Goal: Information Seeking & Learning: Learn about a topic

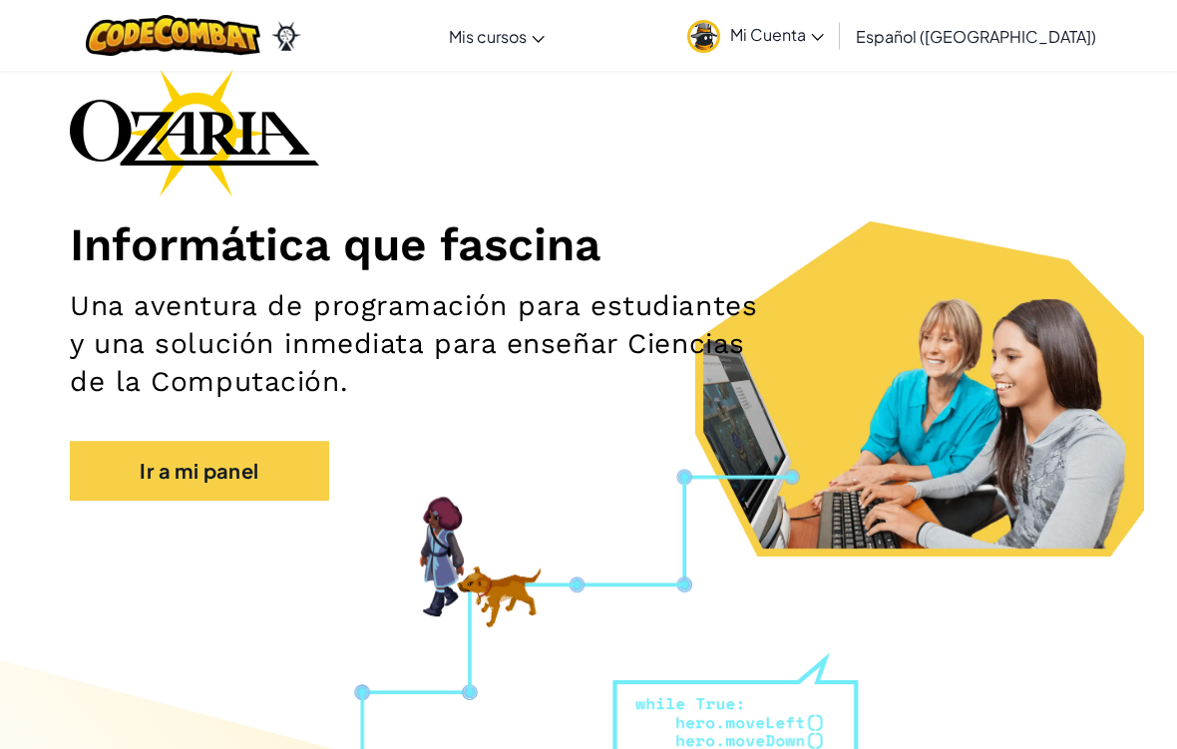
scroll to position [168, 0]
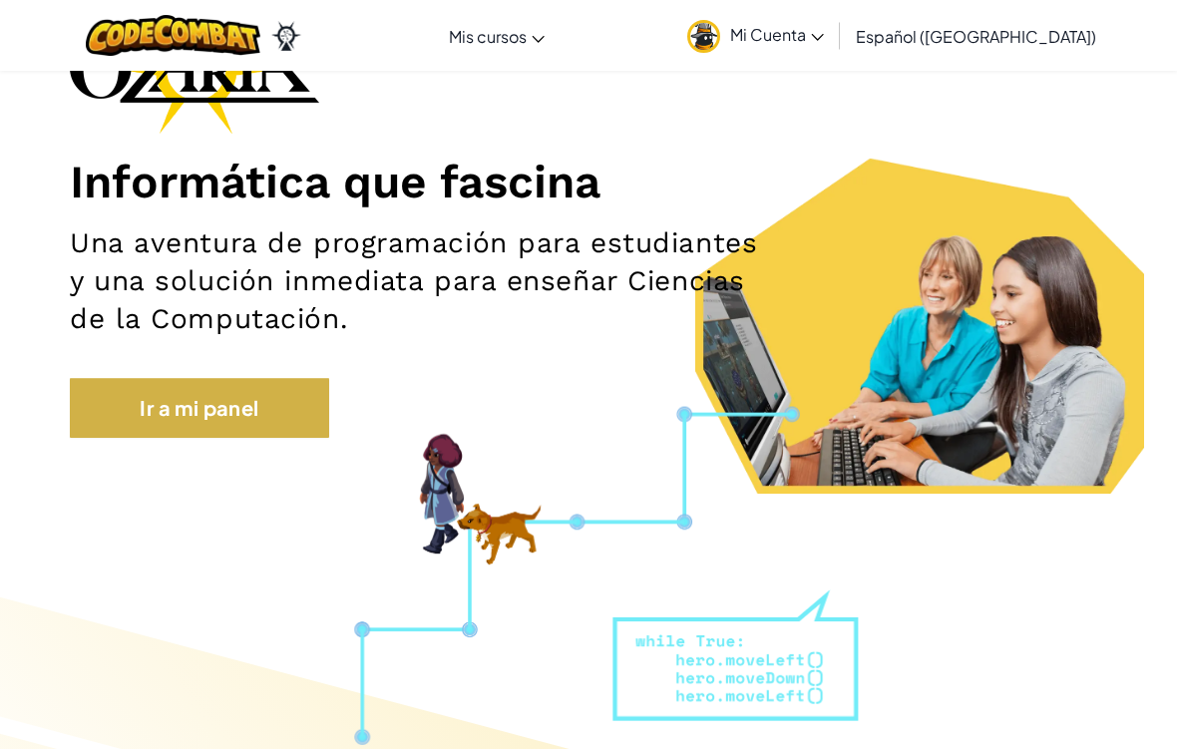
click at [246, 412] on link "Ir a mi panel" at bounding box center [199, 408] width 259 height 60
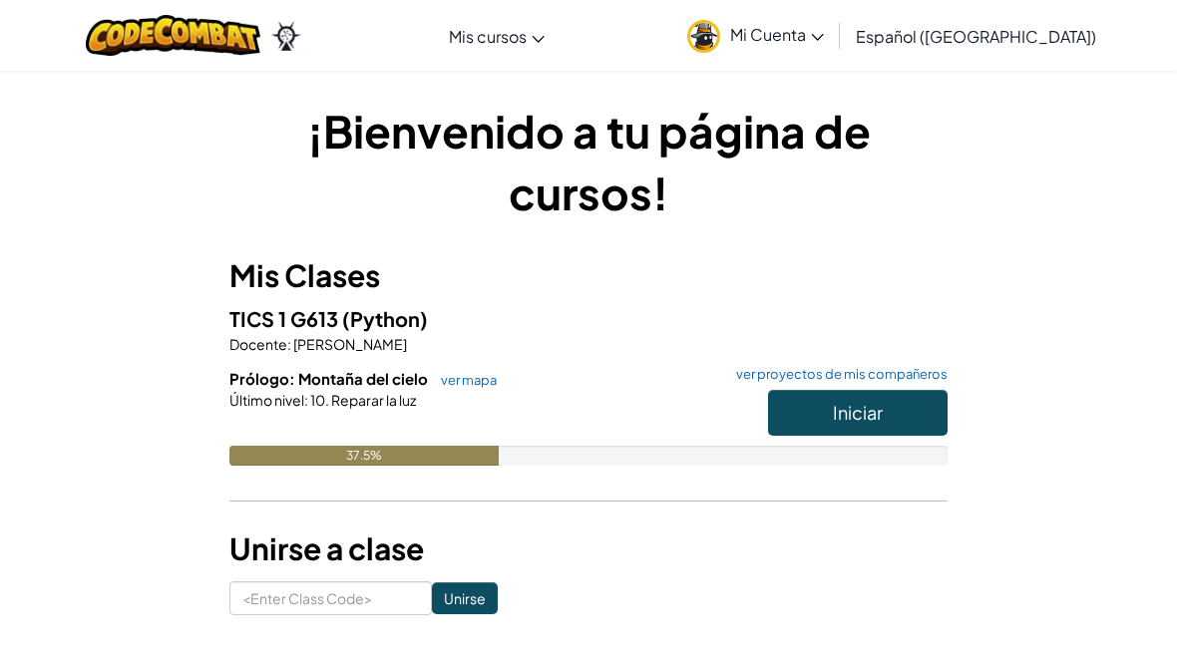
click at [785, 411] on button "Iniciar" at bounding box center [858, 413] width 180 height 46
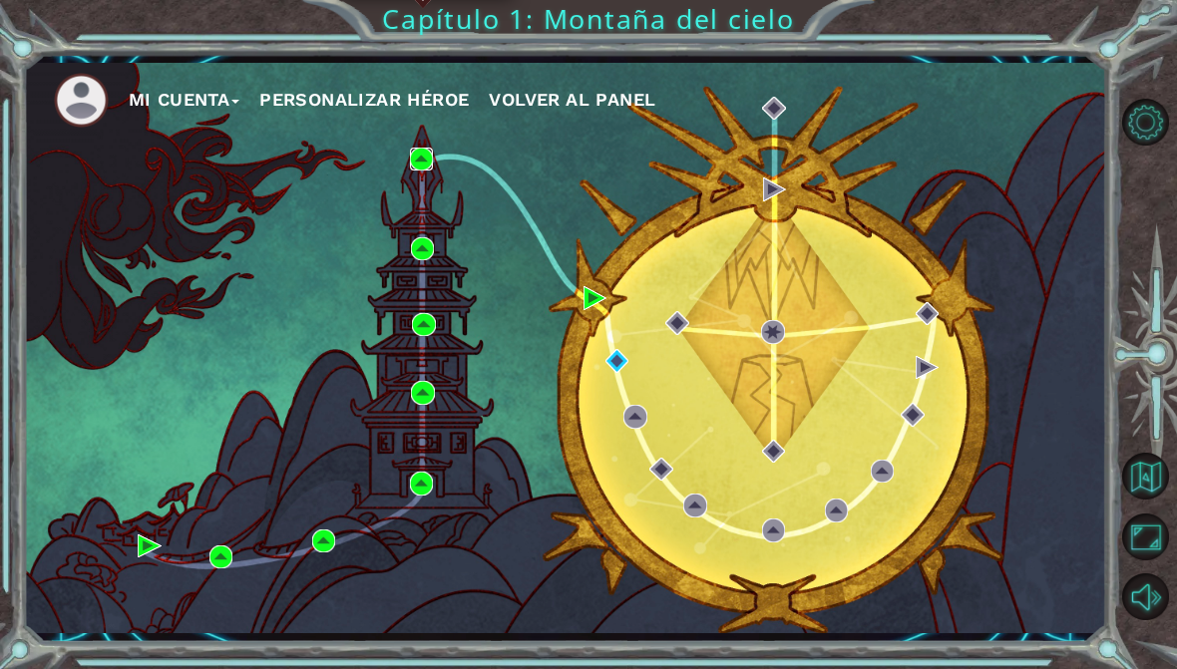
click at [426, 171] on img at bounding box center [421, 159] width 23 height 23
click at [637, 428] on img at bounding box center [635, 416] width 23 height 23
click at [660, 471] on img at bounding box center [660, 469] width 23 height 23
click at [775, 343] on img at bounding box center [772, 331] width 23 height 23
click at [569, 110] on font "Volver al panel" at bounding box center [572, 99] width 167 height 21
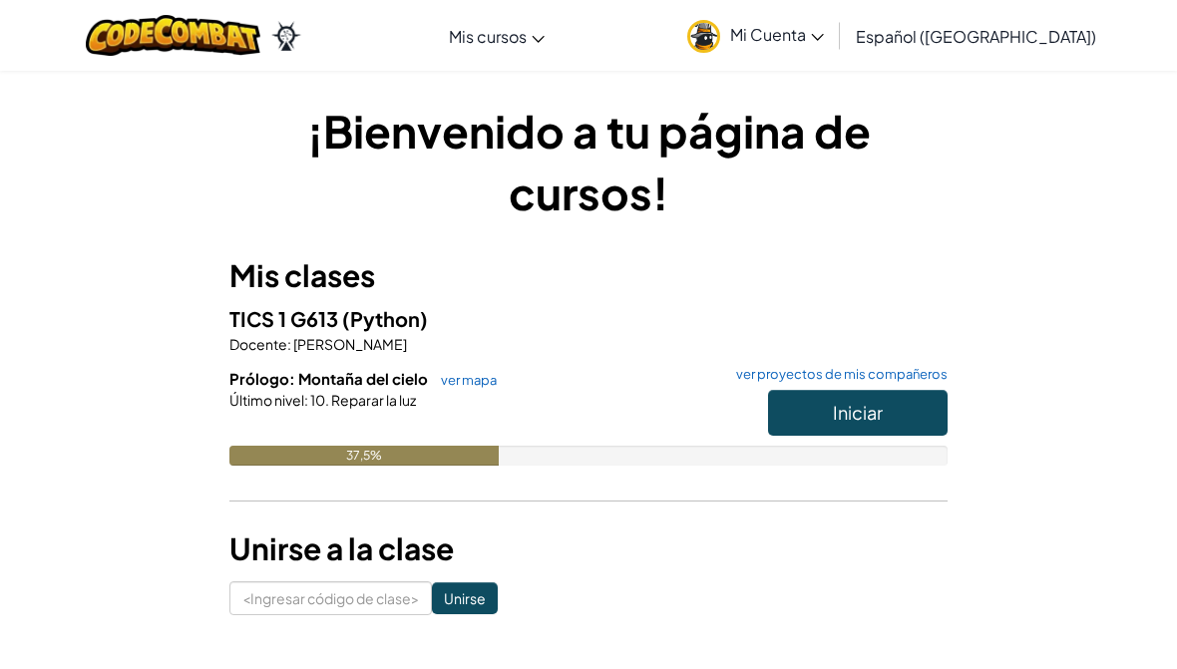
click at [865, 413] on font "Iniciar" at bounding box center [858, 412] width 50 height 23
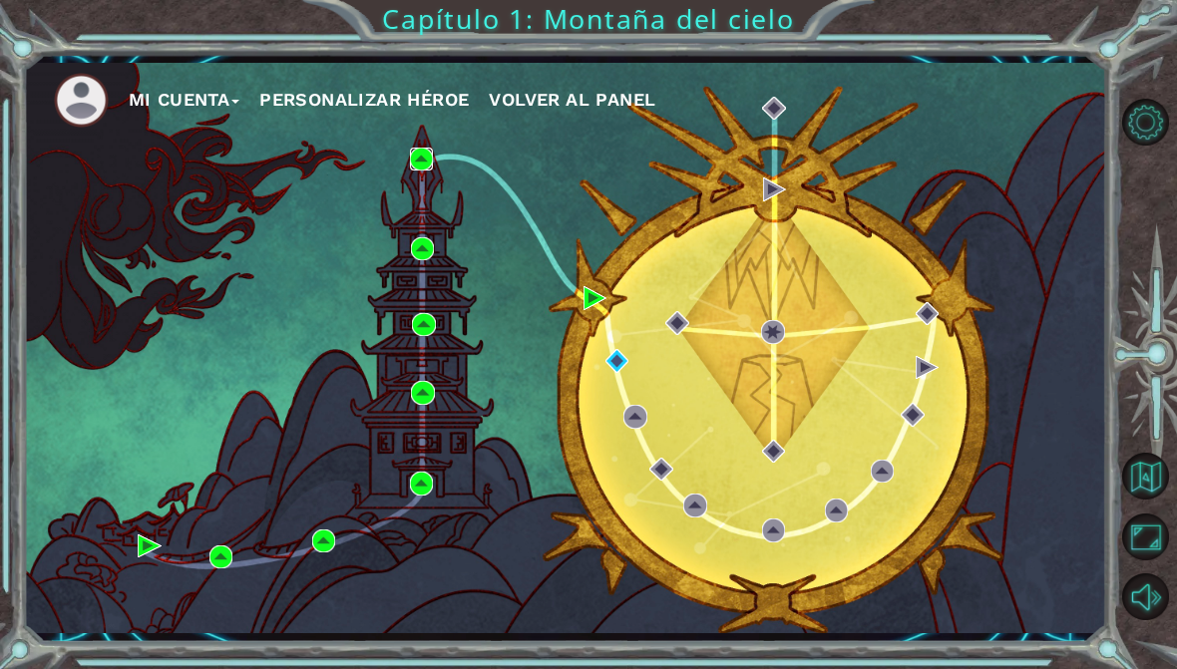
drag, startPoint x: 422, startPoint y: 169, endPoint x: 441, endPoint y: 145, distance: 30.5
click at [441, 145] on div "Mi Cuenta Personalizar héroe Volver al panel" at bounding box center [565, 349] width 1083 height 572
click at [637, 231] on div "Mi Cuenta Personalizar héroe Volver al panel" at bounding box center [565, 349] width 1083 height 572
click at [775, 201] on img at bounding box center [774, 189] width 23 height 23
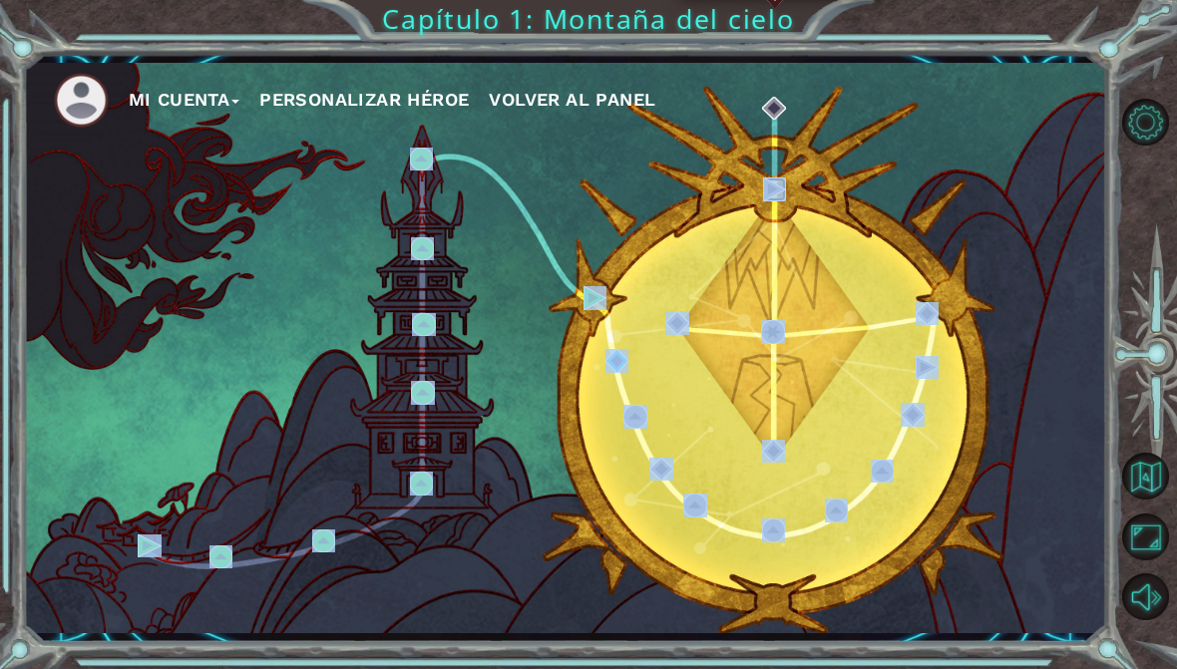
click at [775, 201] on img at bounding box center [774, 189] width 23 height 23
click at [784, 343] on img at bounding box center [772, 331] width 23 height 23
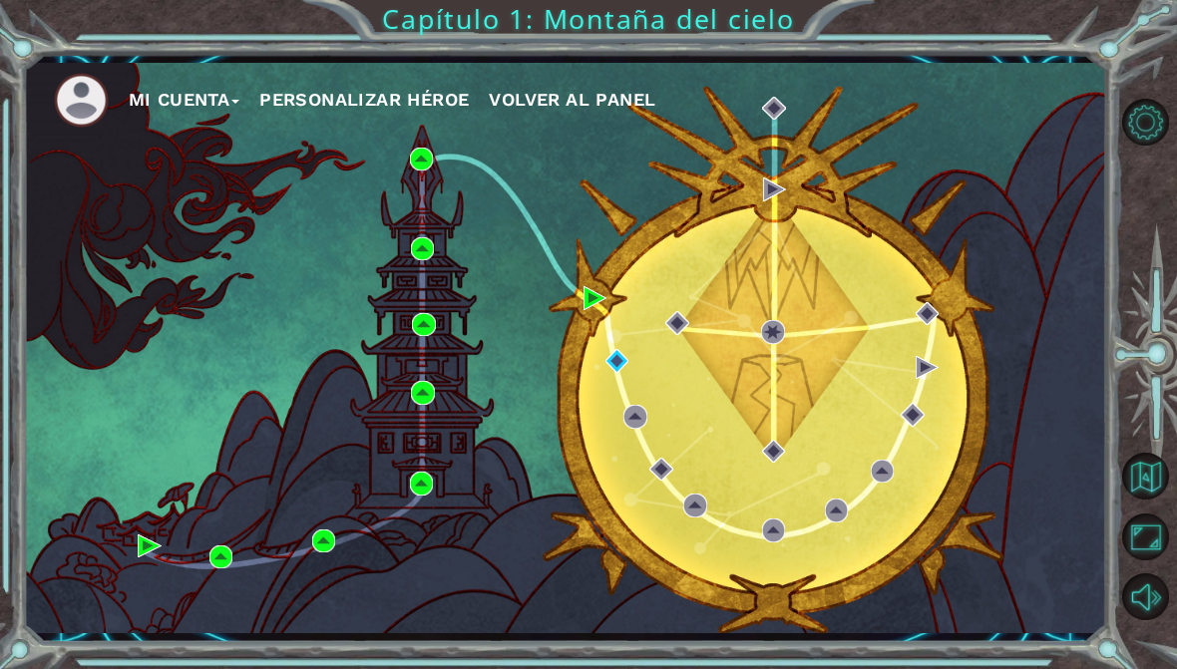
click at [647, 444] on div "Mi Cuenta Personalizar héroe Volver al panel" at bounding box center [565, 349] width 1083 height 572
click at [335, 110] on font "Personalizar héroe" at bounding box center [364, 99] width 210 height 21
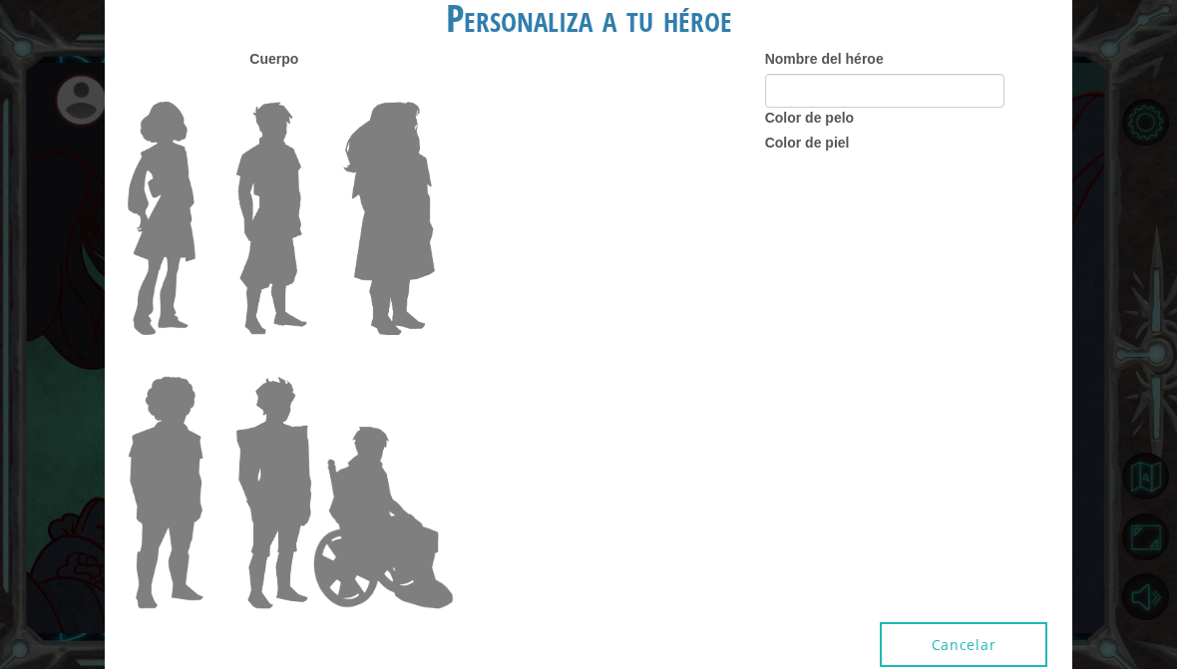
type input "ClassyRaven"
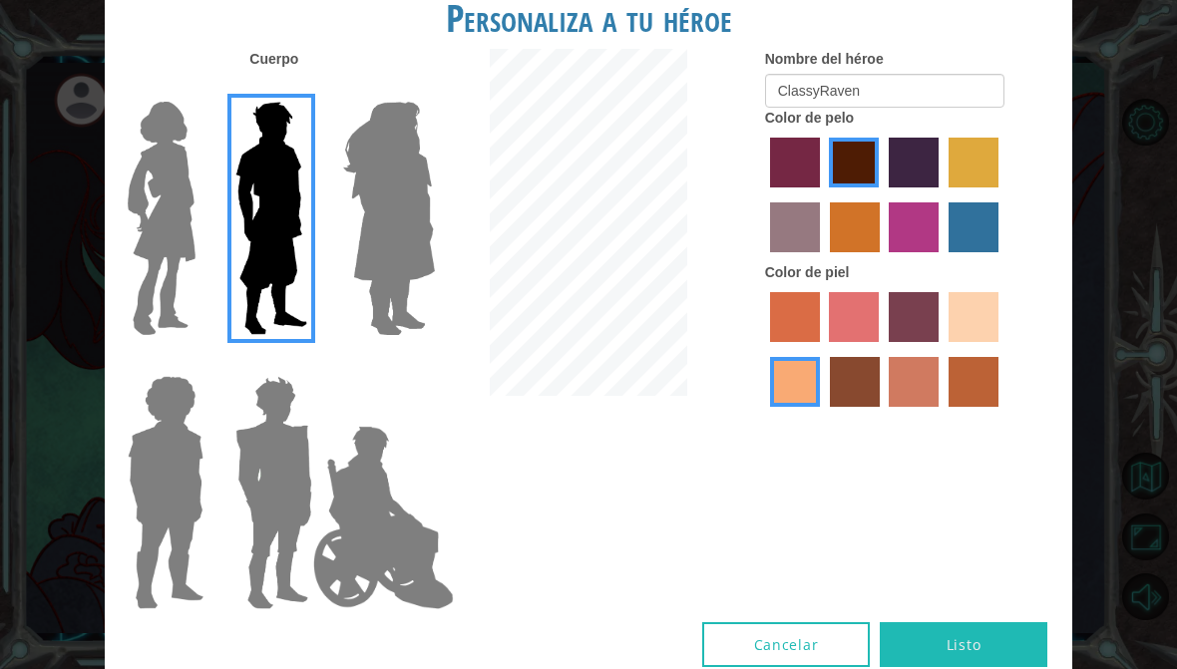
click at [805, 623] on button "Cancelar" at bounding box center [786, 645] width 168 height 45
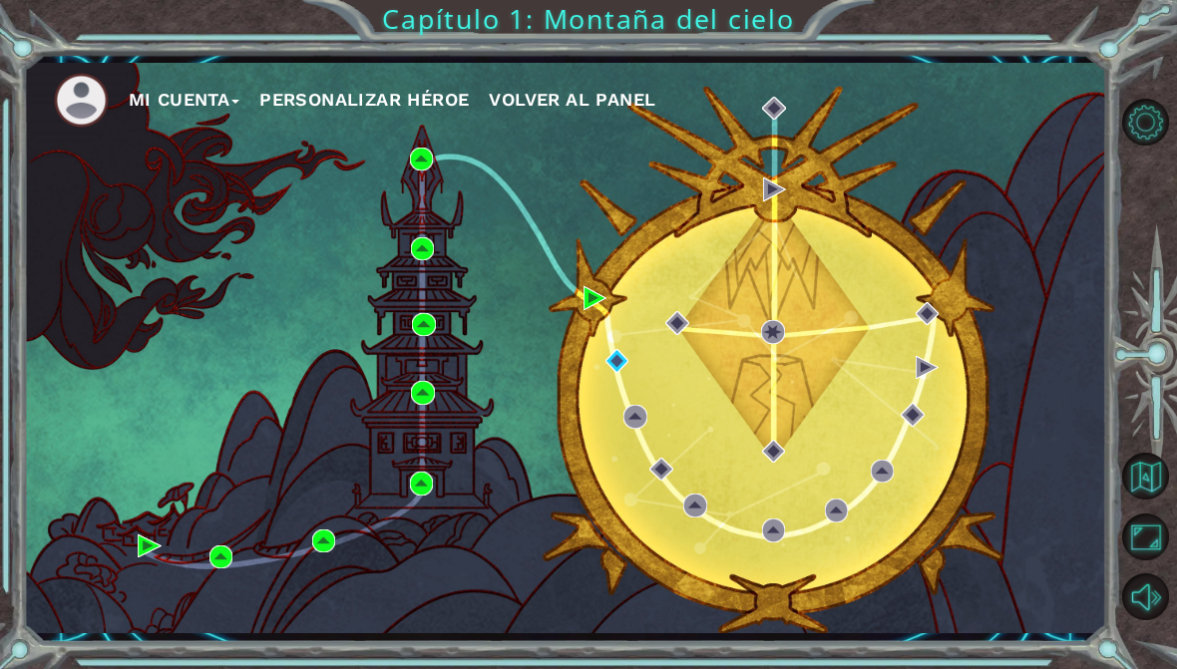
click at [165, 104] on font "Mi Cuenta" at bounding box center [180, 99] width 102 height 21
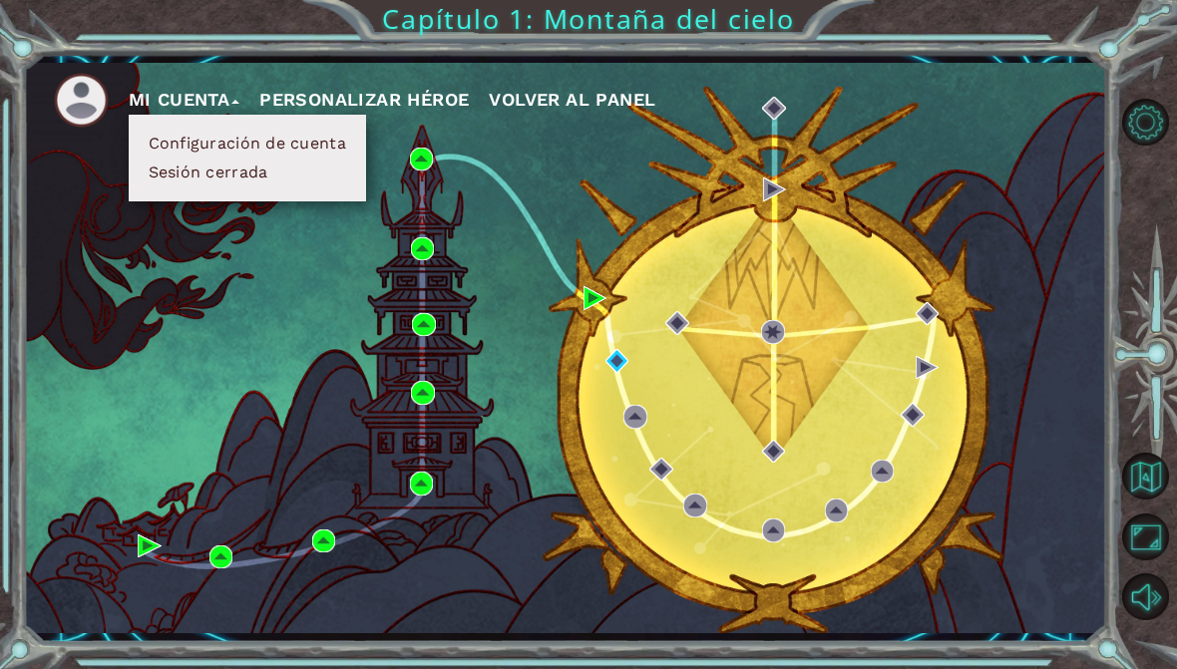
click at [202, 283] on div "Mi Cuenta Configuración de cuenta Sesión cerrada Personalizar héroe Volver al p…" at bounding box center [565, 349] width 1083 height 572
click at [129, 257] on div "Mi Cuenta Configuración de cuenta Sesión cerrada Personalizar héroe Volver al p…" at bounding box center [565, 349] width 1083 height 572
click at [210, 110] on font "Mi Cuenta" at bounding box center [180, 99] width 102 height 21
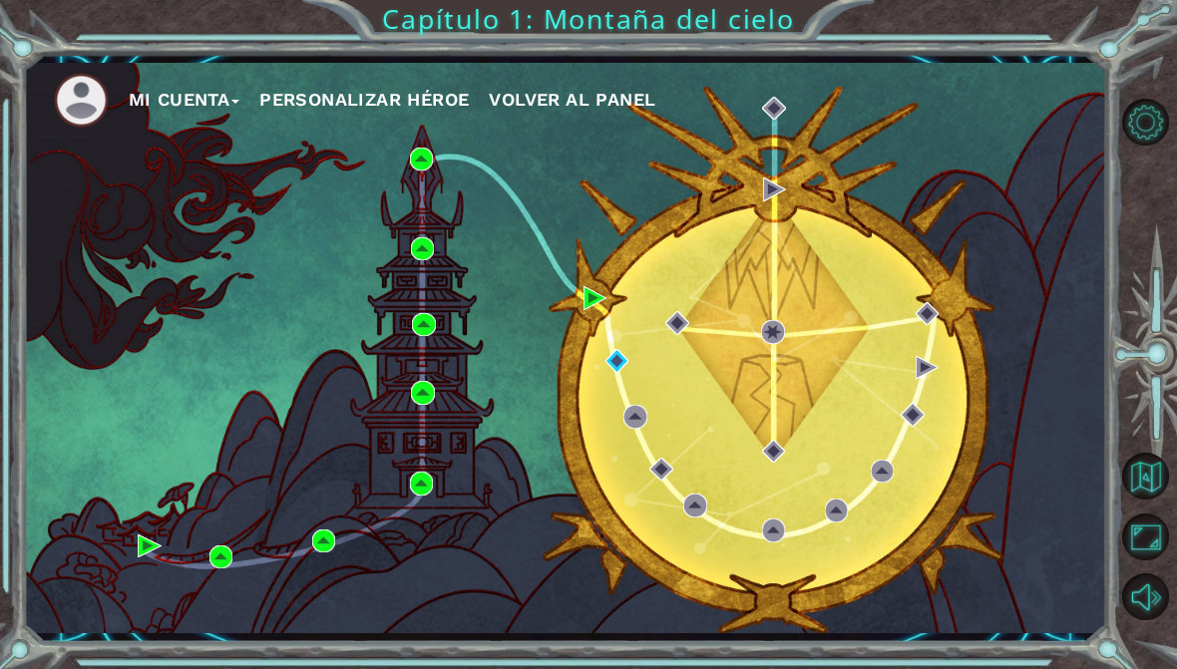
click at [600, 110] on font "Volver al panel" at bounding box center [572, 99] width 167 height 21
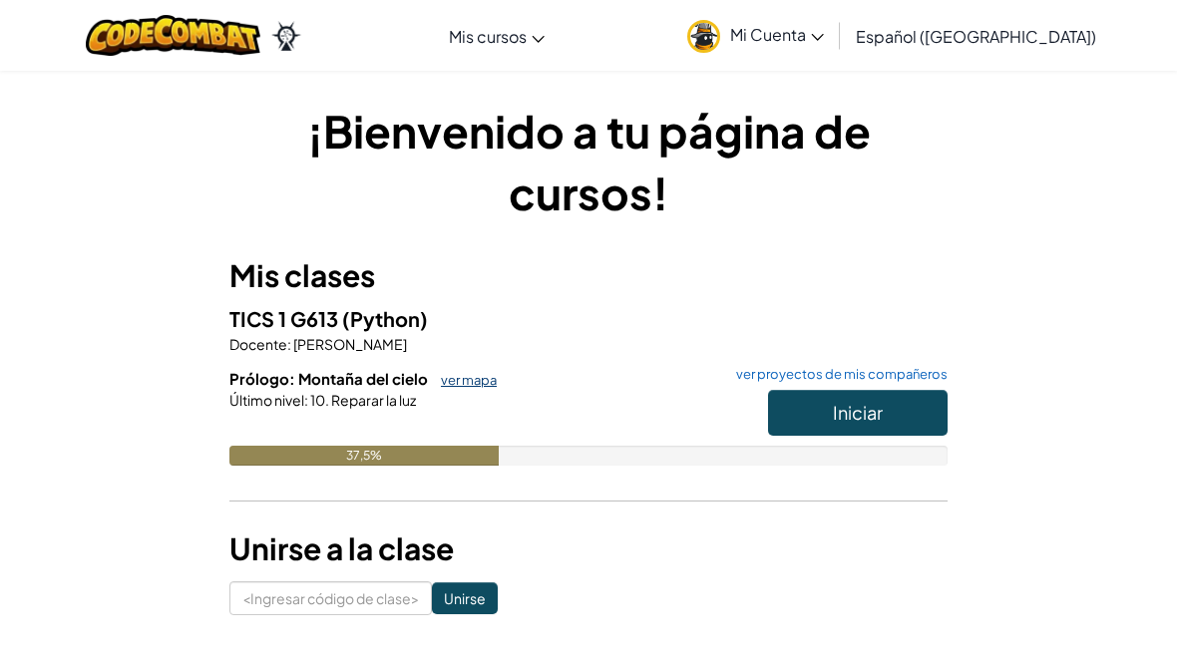
click at [480, 383] on font "ver mapa" at bounding box center [469, 380] width 56 height 16
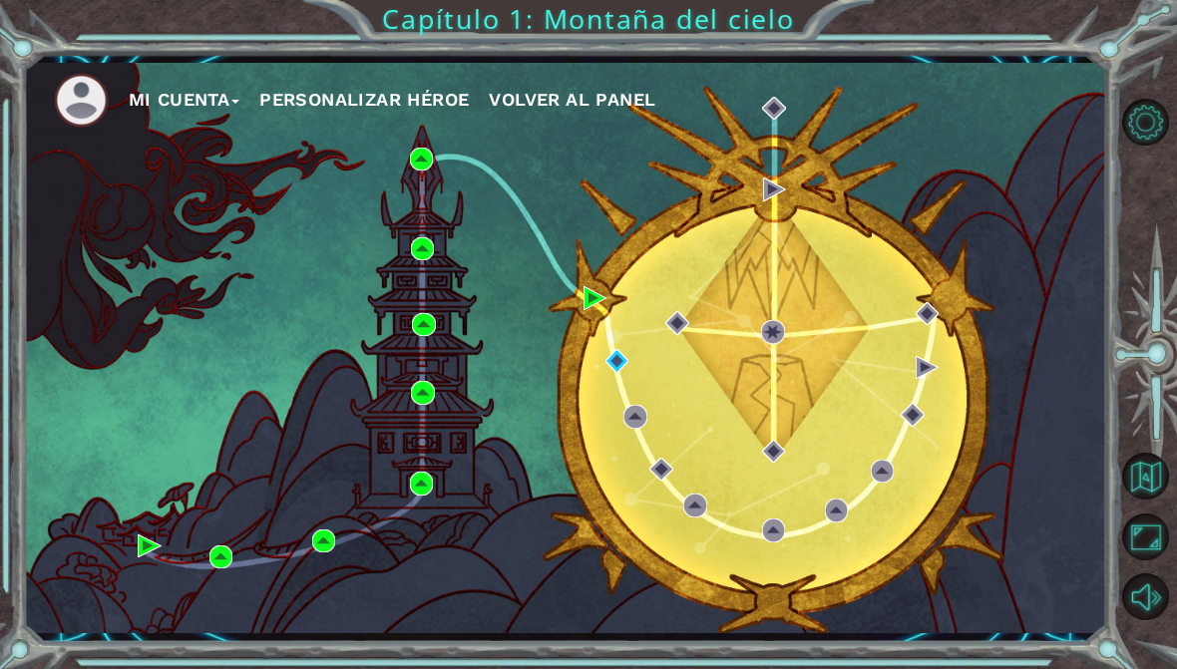
click at [536, 110] on font "Volver al panel" at bounding box center [572, 99] width 167 height 21
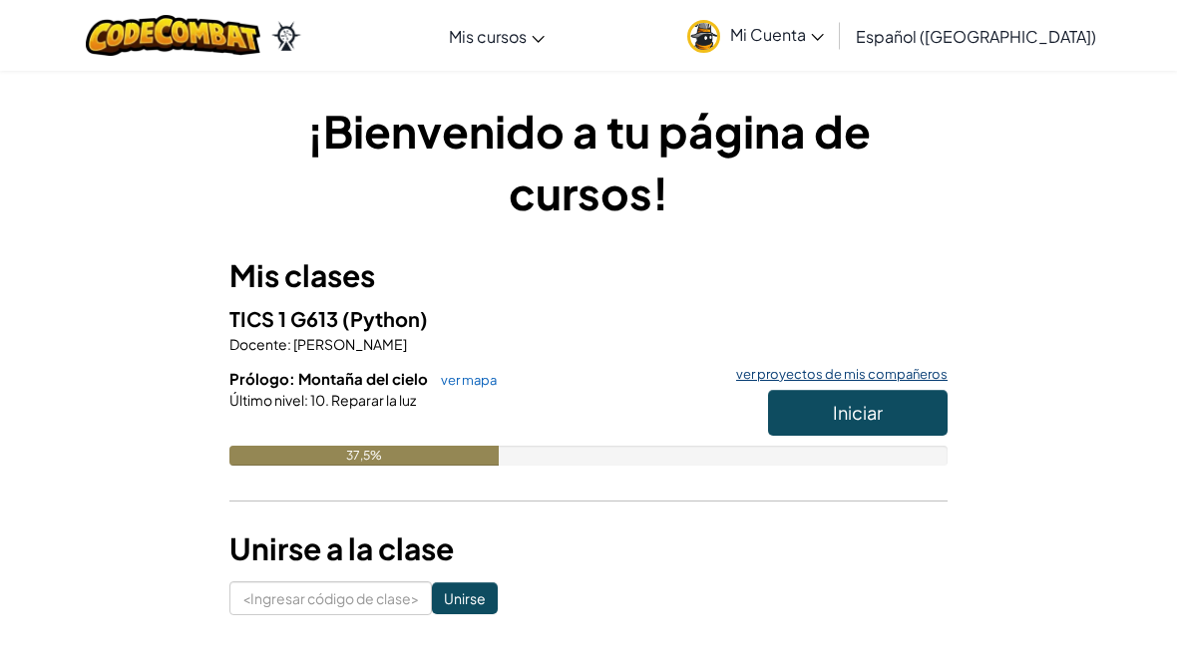
click at [752, 374] on font "ver proyectos de mis compañeros" at bounding box center [842, 374] width 212 height 16
click at [474, 382] on font "ver mapa" at bounding box center [469, 380] width 56 height 16
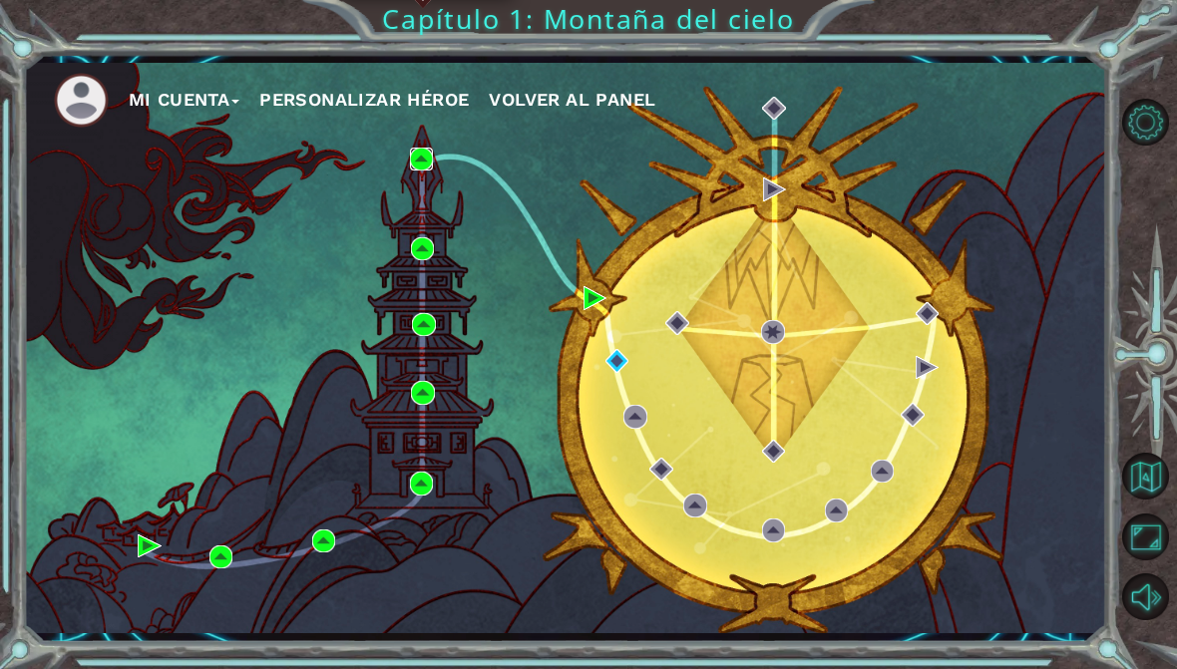
click at [422, 171] on img at bounding box center [421, 159] width 23 height 23
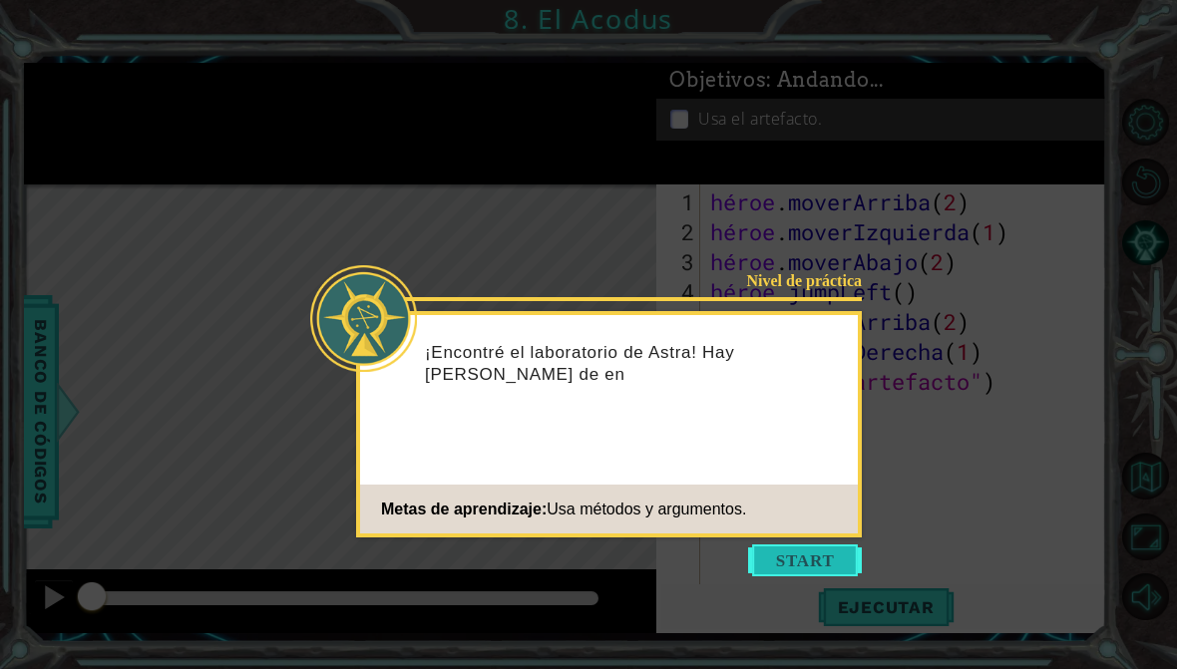
click at [815, 564] on button "Comenzar" at bounding box center [805, 561] width 114 height 32
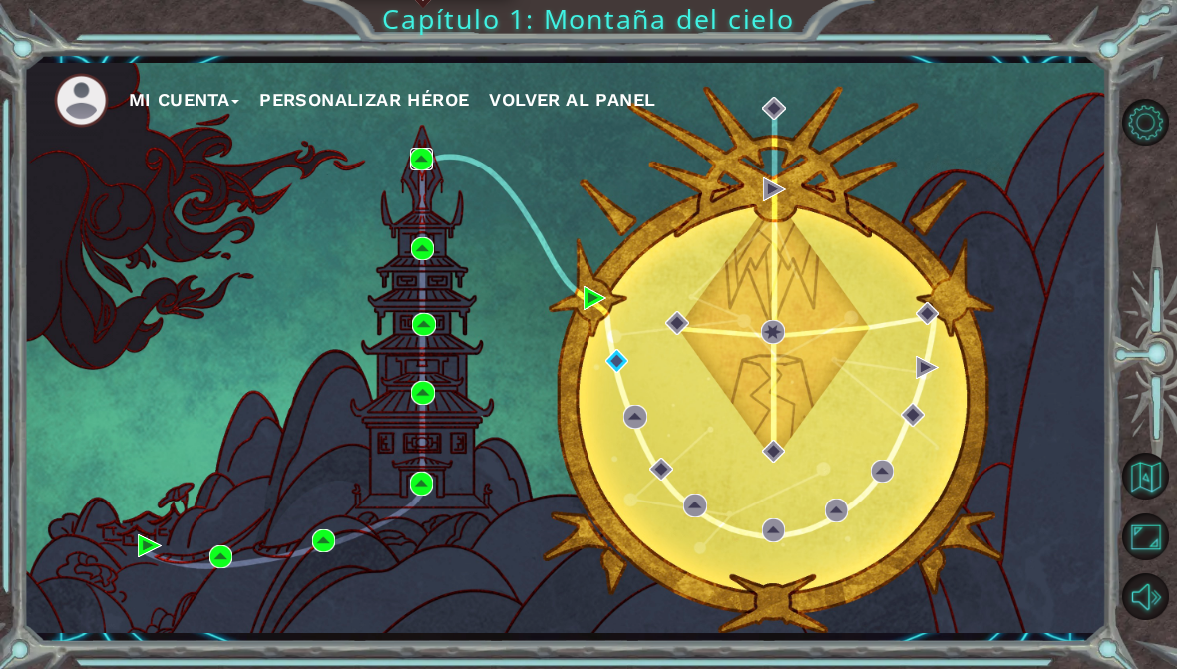
click at [423, 171] on img at bounding box center [421, 159] width 23 height 23
click at [599, 309] on img at bounding box center [595, 297] width 23 height 23
click at [592, 308] on img at bounding box center [595, 297] width 23 height 23
